Goal: Task Accomplishment & Management: Manage account settings

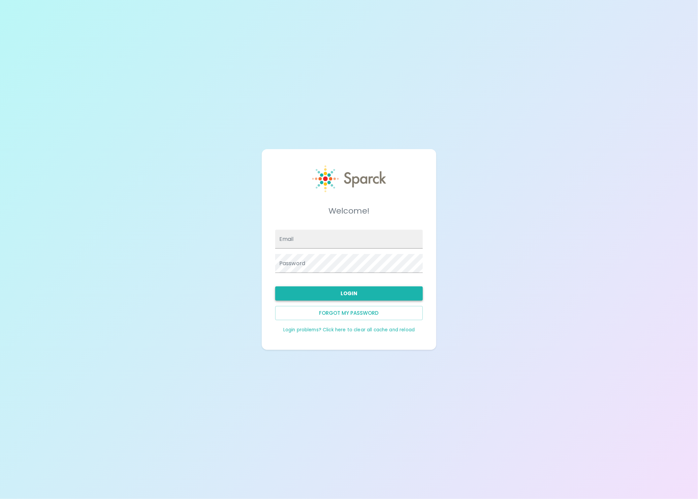
type input "[EMAIL_ADDRESS][DOMAIN_NAME]"
click at [355, 291] on button "Login" at bounding box center [349, 293] width 148 height 14
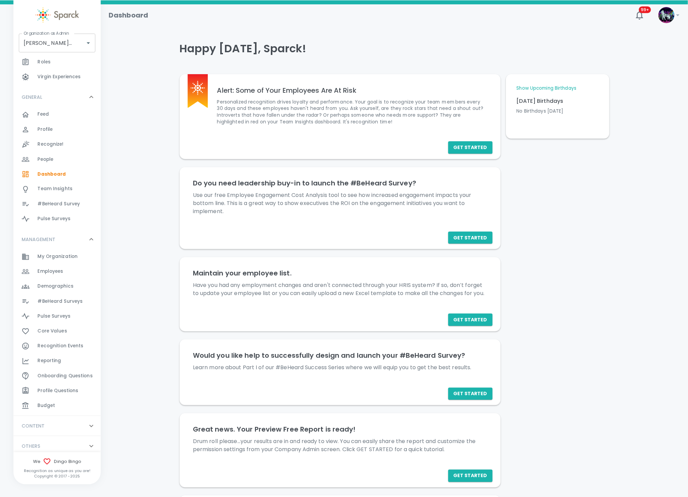
scroll to position [39, 0]
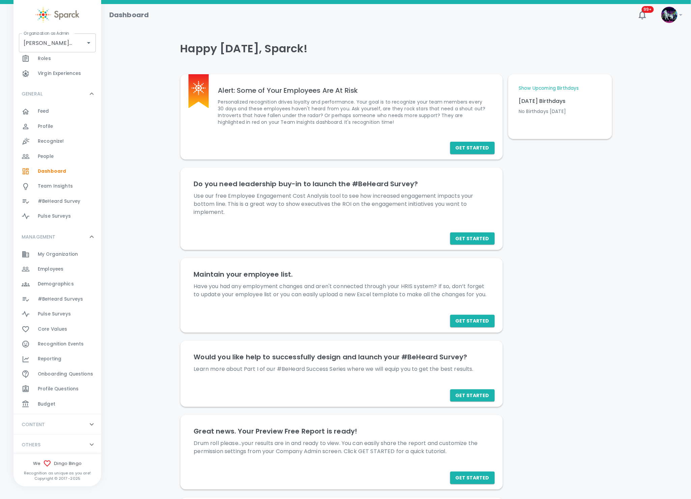
click at [56, 399] on div "Budget 0" at bounding box center [69, 403] width 63 height 9
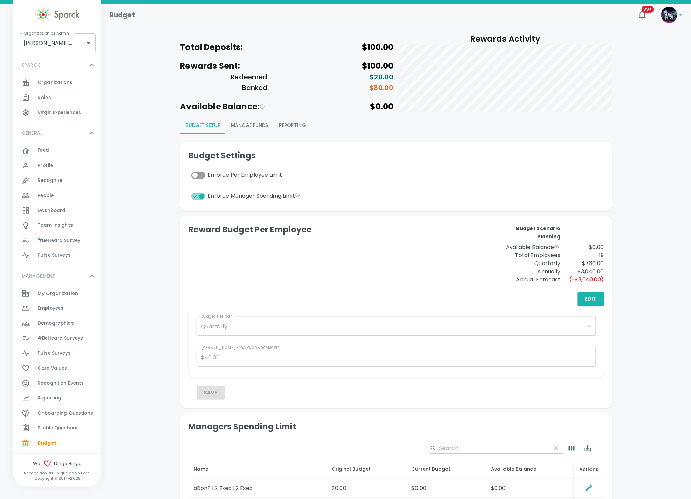
click at [240, 124] on button "Manage Funds" at bounding box center [250, 125] width 48 height 16
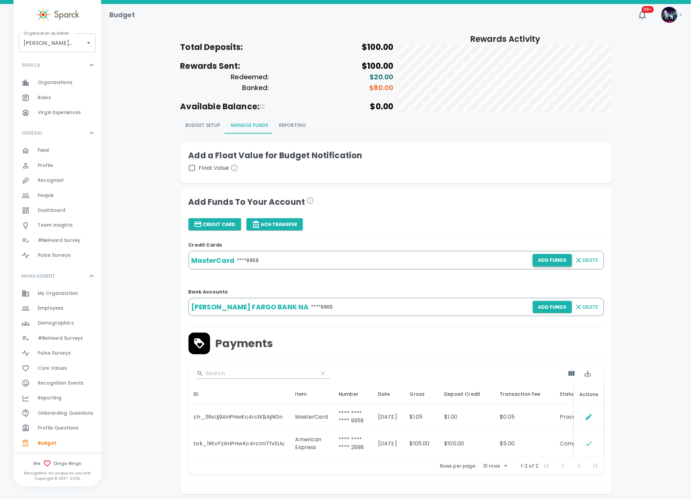
click at [547, 258] on button "Add Funds" at bounding box center [552, 260] width 39 height 12
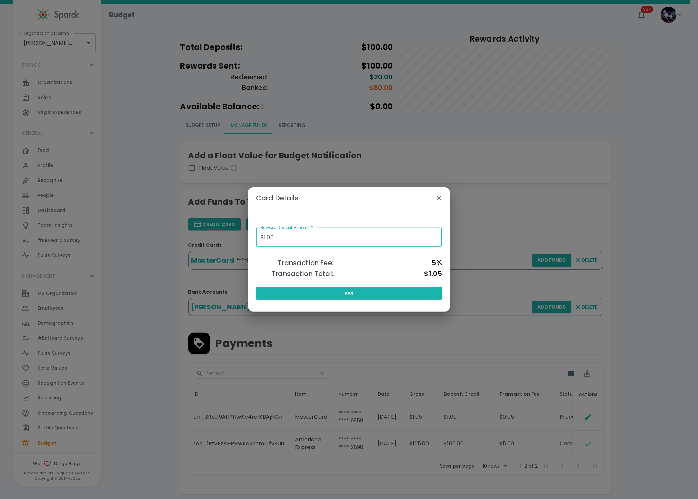
drag, startPoint x: 290, startPoint y: 236, endPoint x: 151, endPoint y: 238, distance: 138.9
click at [151, 238] on div "Card Details Reward Deposit Amount   * $1.00 Reward Deposit Amount   * Transact…" at bounding box center [349, 249] width 698 height 499
type input "$50.00"
drag, startPoint x: 342, startPoint y: 286, endPoint x: 337, endPoint y: 289, distance: 5.4
click at [337, 289] on div "Reward Deposit Amount   * $50.00 Reward Deposit Amount   * Transaction Fee: 5% …" at bounding box center [349, 257] width 202 height 97
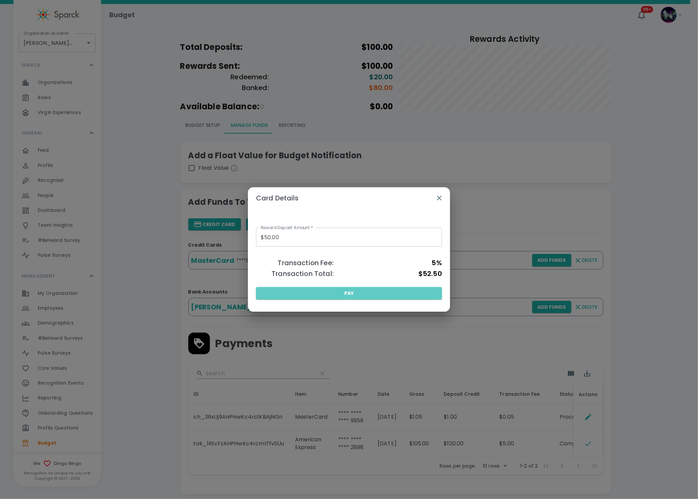
click at [338, 291] on button "Pay" at bounding box center [349, 293] width 186 height 12
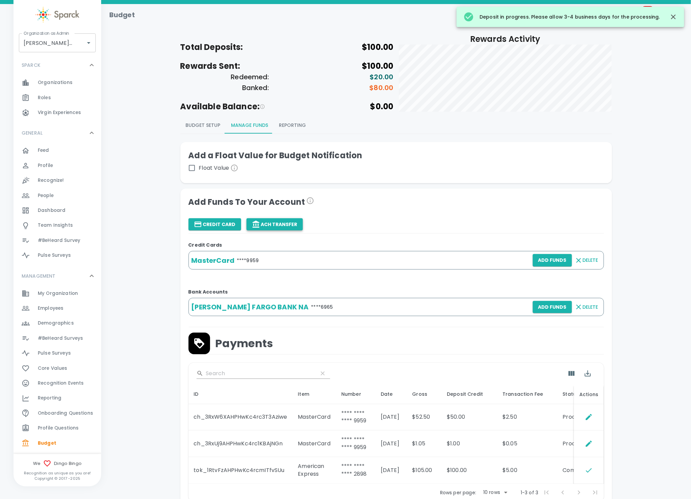
click at [263, 227] on button "ACH Transfer" at bounding box center [274, 224] width 56 height 12
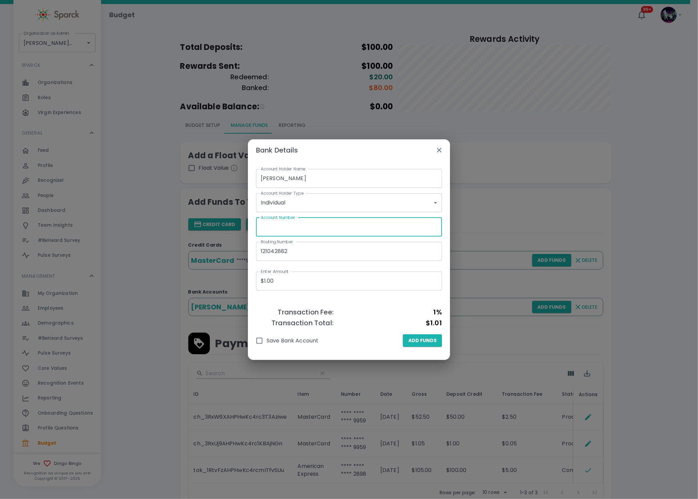
click at [263, 227] on input "Account Number" at bounding box center [349, 226] width 186 height 19
type input "8441266965"
click at [274, 349] on div "Account Holder Name [PERSON_NAME] Account Holder Name Account Holder Type Indiv…" at bounding box center [349, 257] width 202 height 193
click at [278, 343] on span "Save Bank Account" at bounding box center [293, 340] width 52 height 8
click at [267, 343] on input "Save Bank Account" at bounding box center [259, 340] width 14 height 14
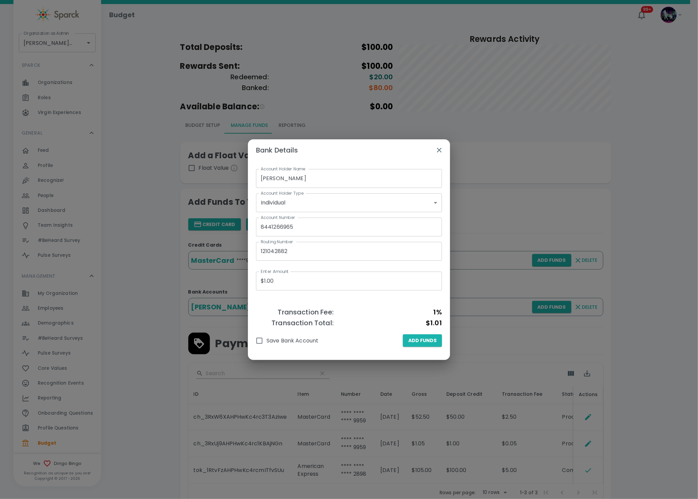
checkbox input "true"
click at [435, 337] on span "Add Funds" at bounding box center [423, 340] width 28 height 8
click at [437, 151] on icon "button" at bounding box center [440, 150] width 8 height 8
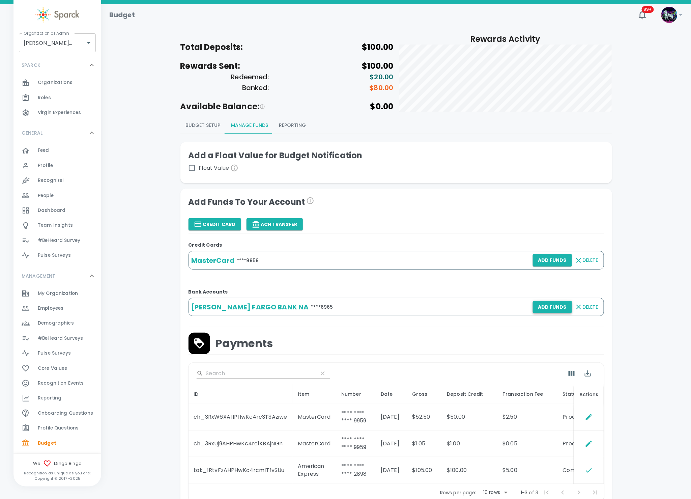
click at [553, 307] on button "Add Funds" at bounding box center [552, 307] width 39 height 12
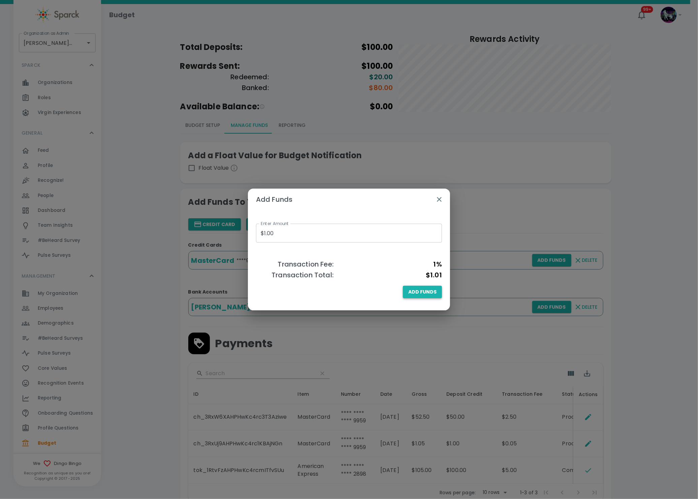
click at [418, 290] on span "Add Funds" at bounding box center [423, 292] width 28 height 8
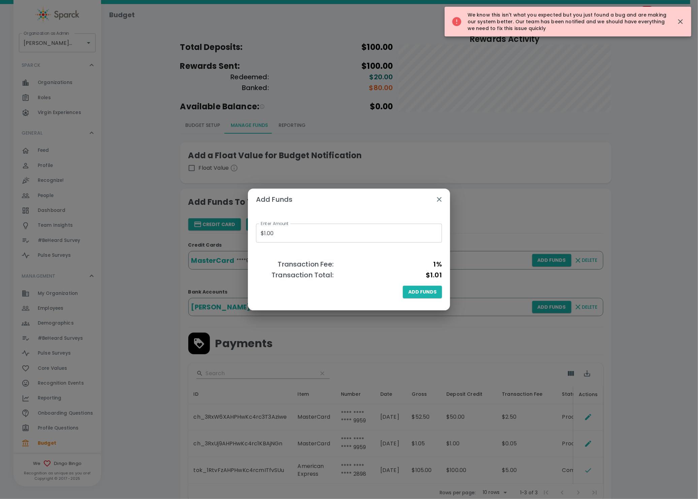
click at [438, 199] on icon "button" at bounding box center [440, 199] width 8 height 8
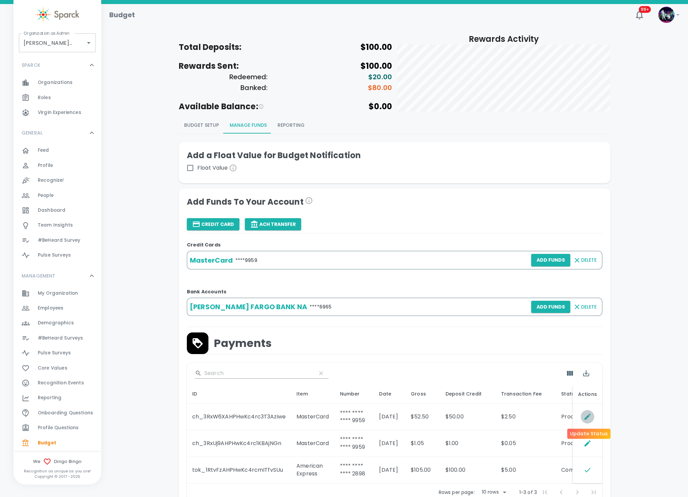
click at [588, 419] on icon "Update Status" at bounding box center [587, 417] width 8 height 8
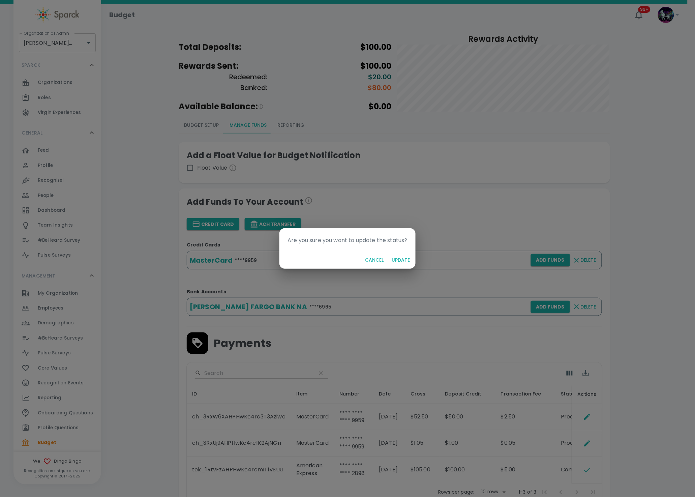
click at [402, 262] on button "Update" at bounding box center [401, 260] width 24 height 12
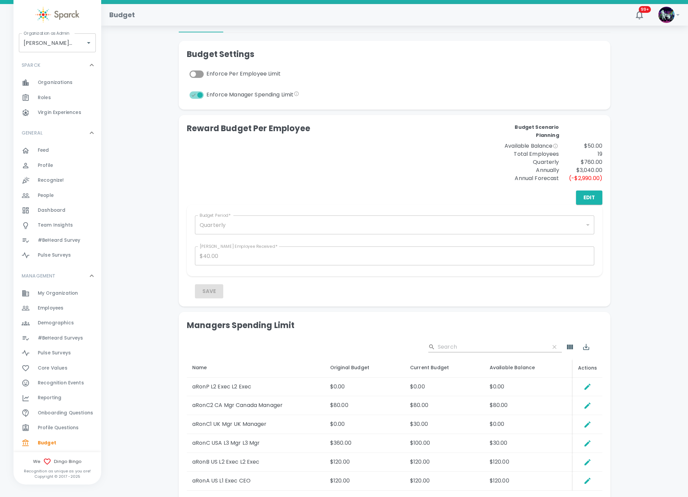
scroll to position [51, 0]
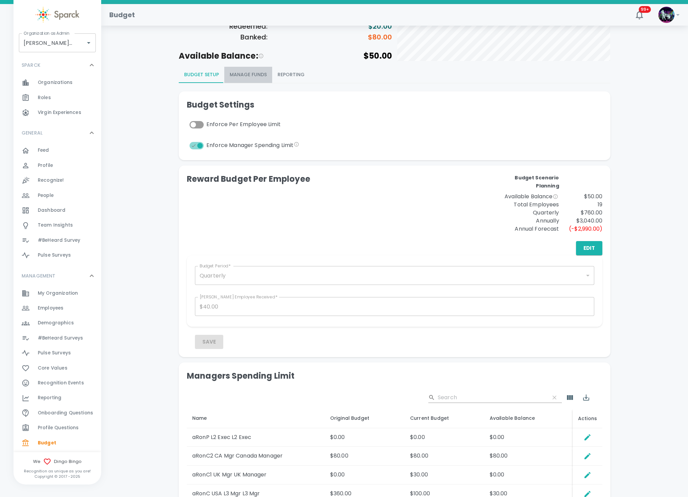
click at [246, 73] on button "Manage Funds" at bounding box center [248, 75] width 48 height 16
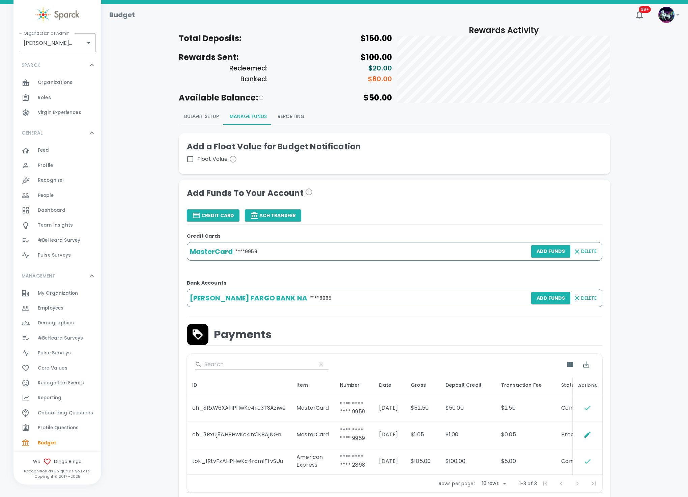
scroll to position [0, 0]
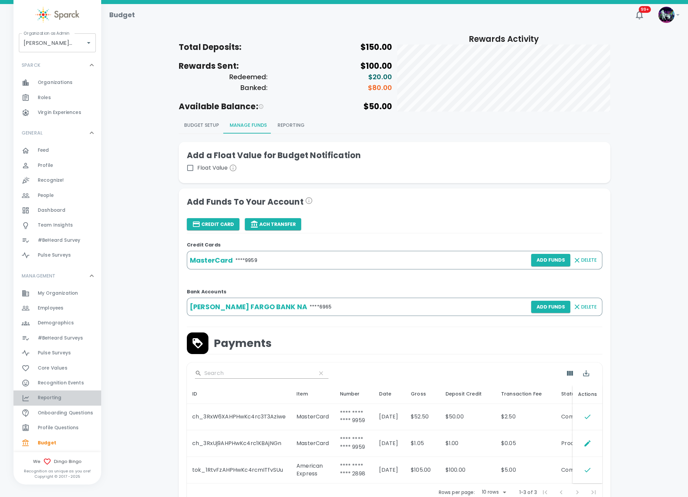
click at [70, 394] on div "Reporting 0" at bounding box center [69, 397] width 63 height 9
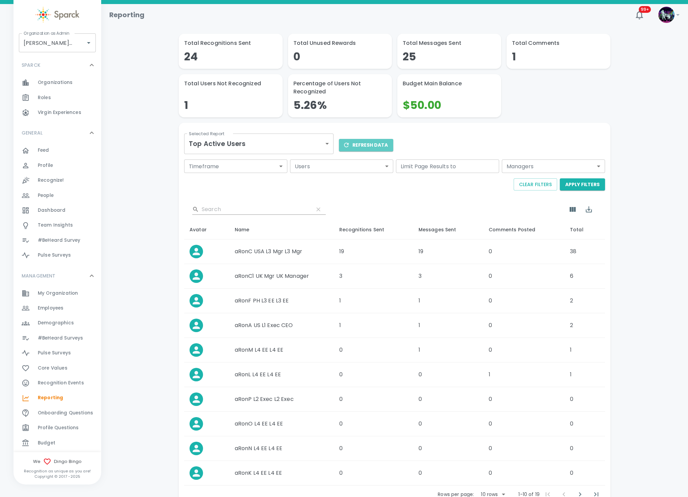
click at [381, 142] on button "Refresh Data" at bounding box center [366, 145] width 54 height 12
click at [329, 195] on div "Timeframe ​ Timeframe Users ​ Users Limit Page Results to Limit Page Results to…" at bounding box center [392, 176] width 423 height 39
